Goal: Task Accomplishment & Management: Use online tool/utility

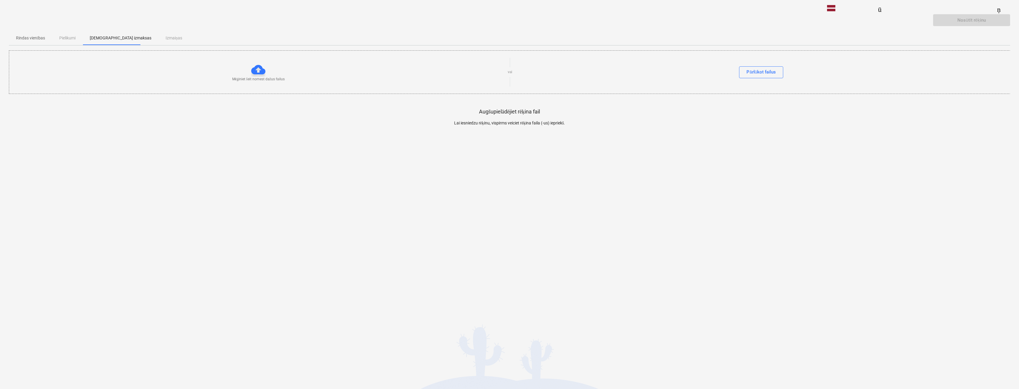
click at [263, 69] on div at bounding box center [258, 69] width 14 height 14
click at [257, 73] on div at bounding box center [258, 69] width 14 height 14
click at [765, 71] on font "Pārlūkot failus" at bounding box center [760, 71] width 29 height 5
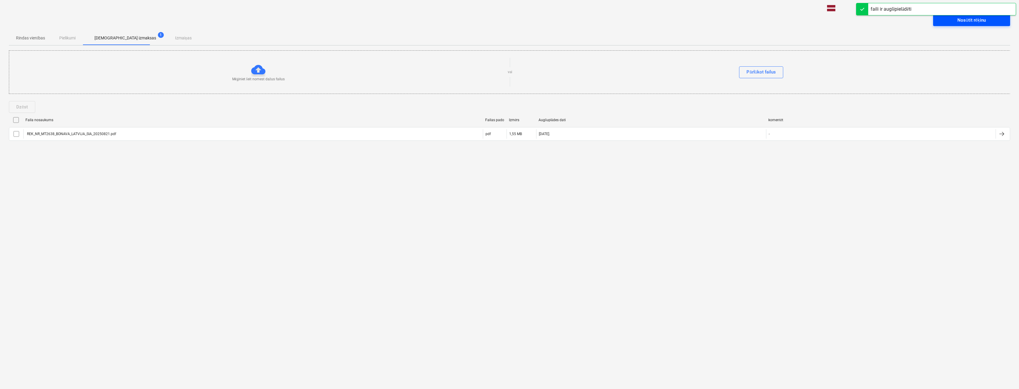
click at [973, 22] on font "Nosūtīt rēķinu" at bounding box center [971, 19] width 28 height 5
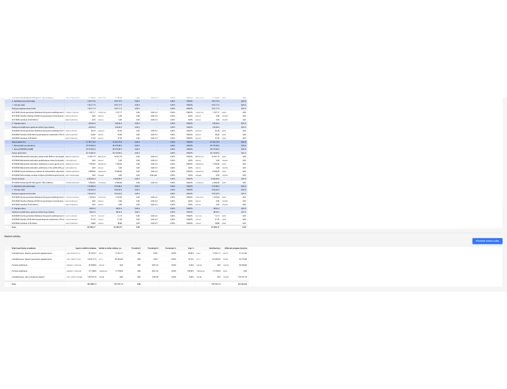
scroll to position [82, 0]
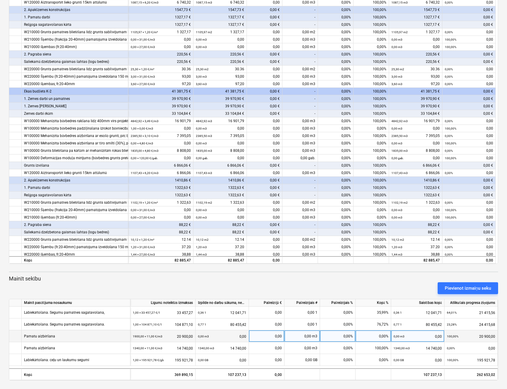
click at [273, 336] on div "0,00" at bounding box center [266, 336] width 31 height 12
type input "19918,57"
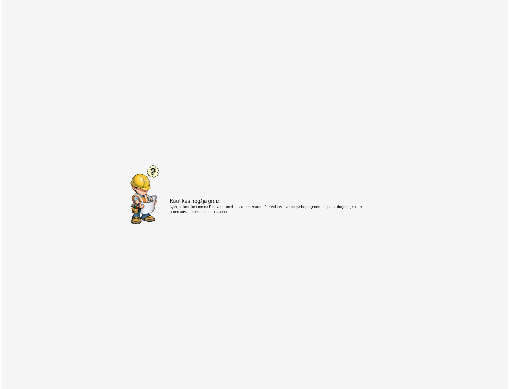
scroll to position [0, 0]
